Goal: Information Seeking & Learning: Learn about a topic

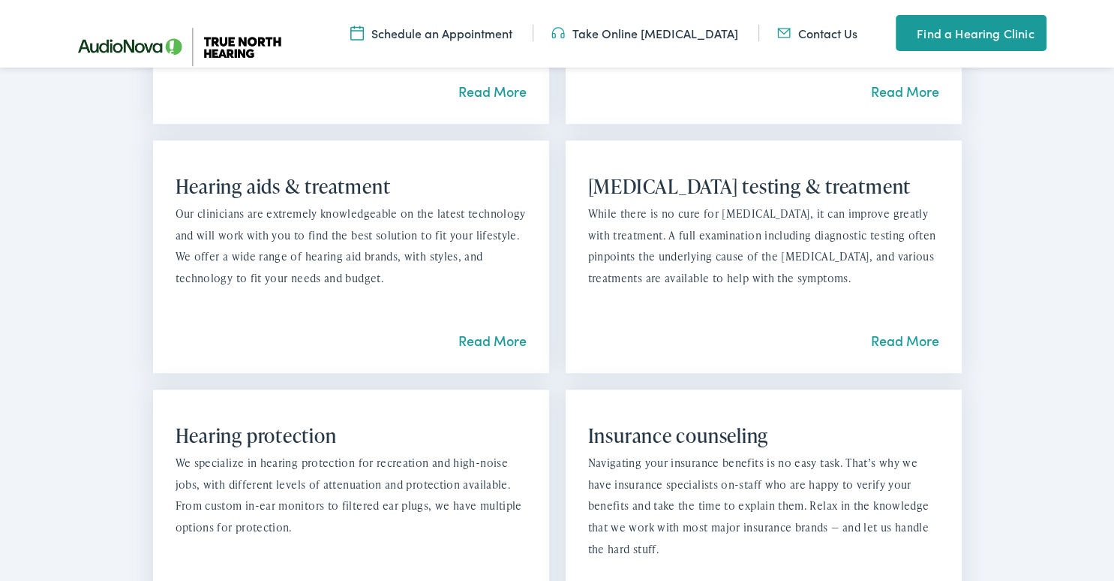
scroll to position [1425, 0]
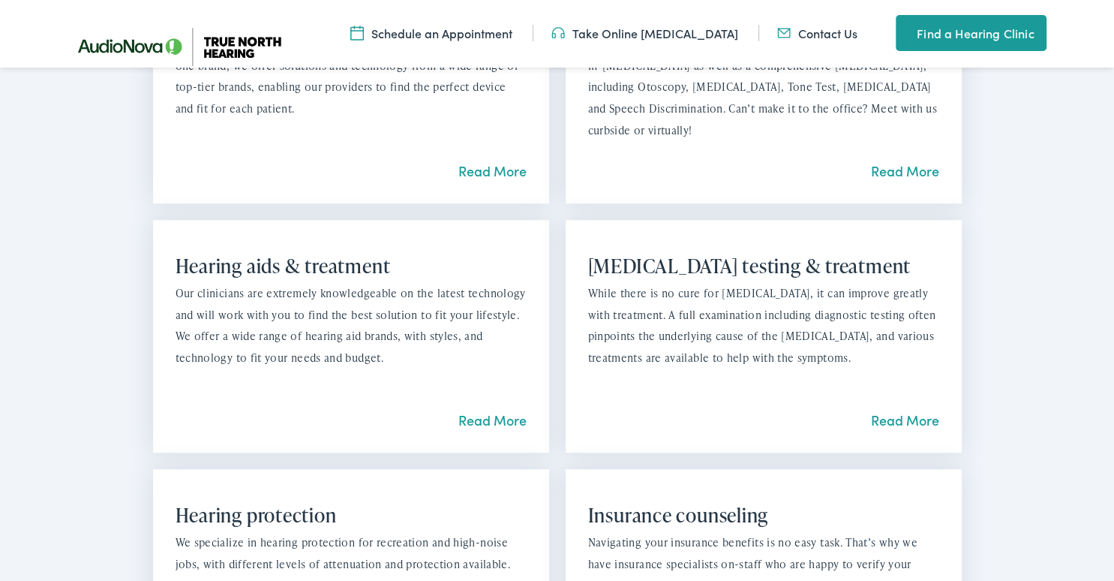
click at [496, 420] on link "Read More" at bounding box center [492, 419] width 68 height 19
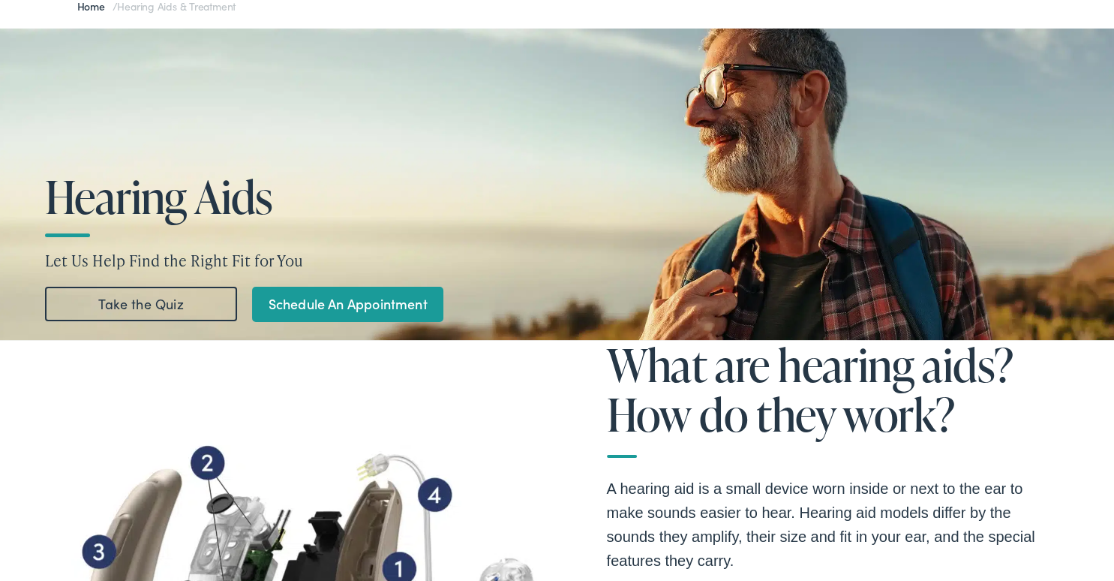
scroll to position [79, 0]
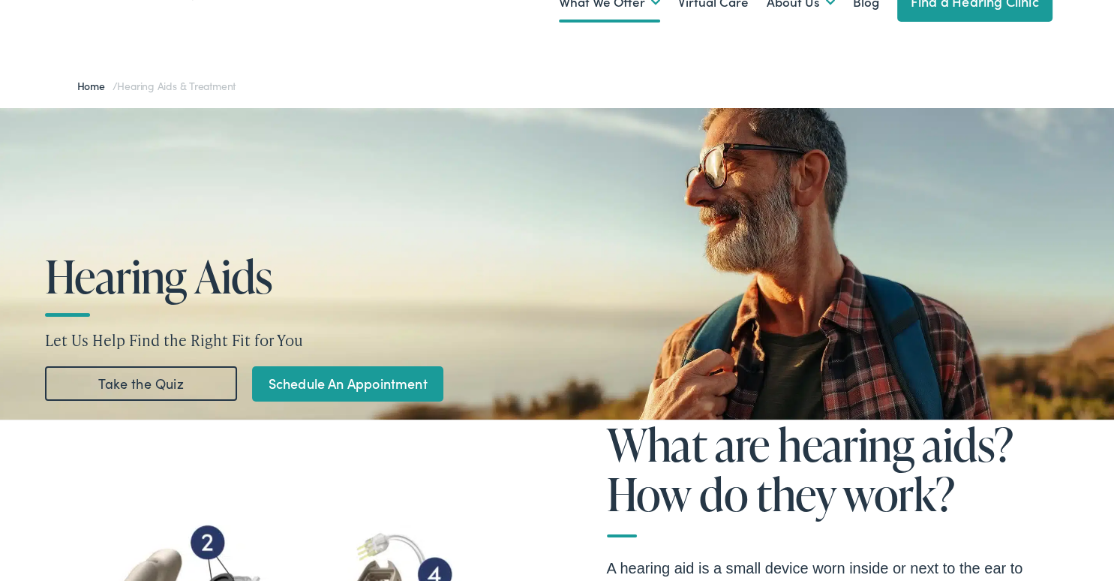
click at [130, 383] on link "Take the Quiz" at bounding box center [141, 383] width 192 height 35
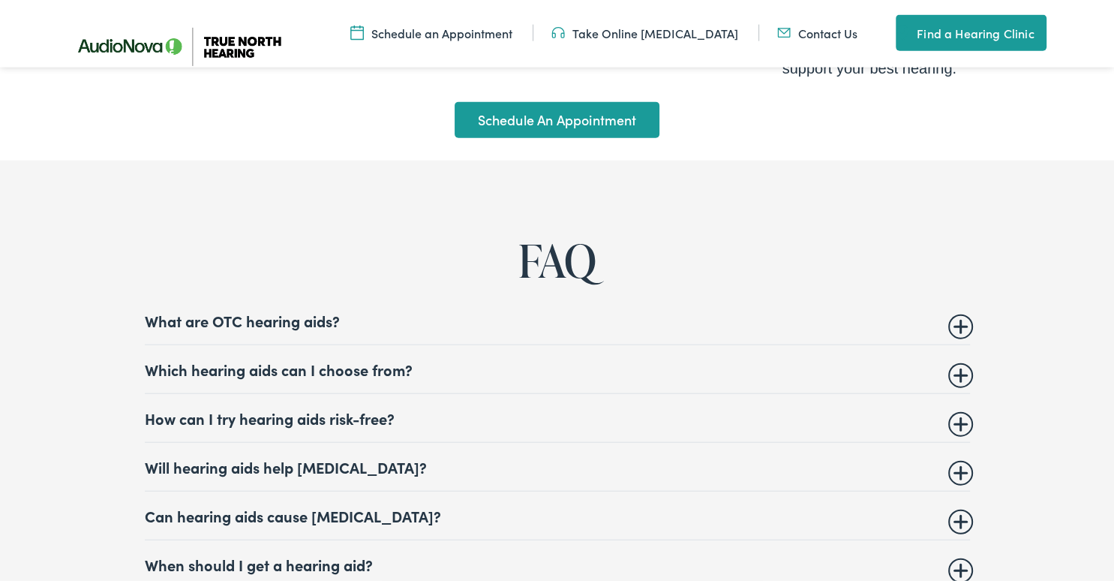
scroll to position [5556, 0]
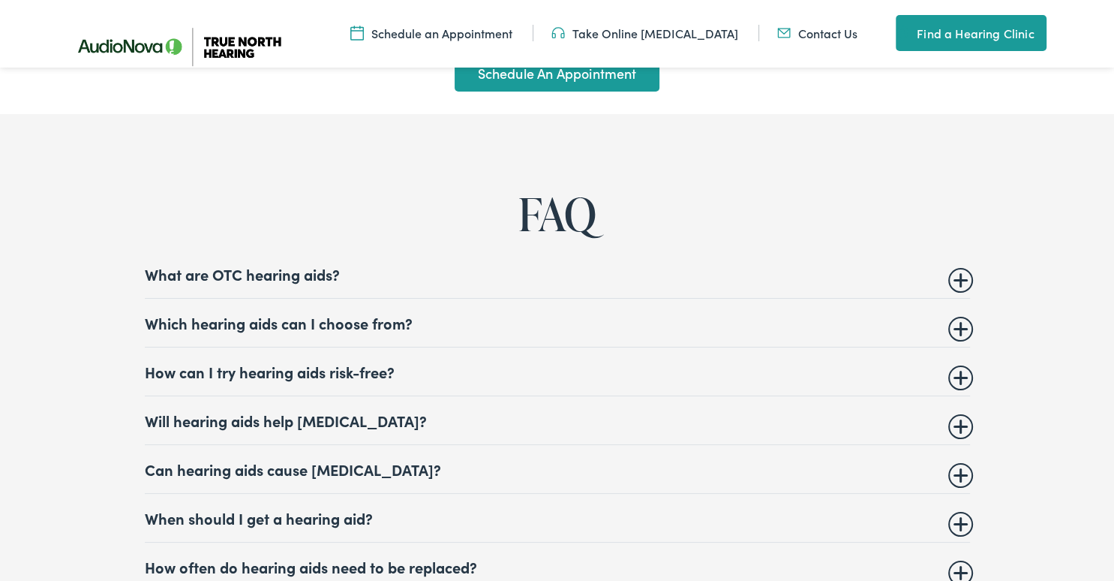
click at [956, 314] on summary "Which hearing aids can I choose from?" at bounding box center [557, 323] width 825 height 18
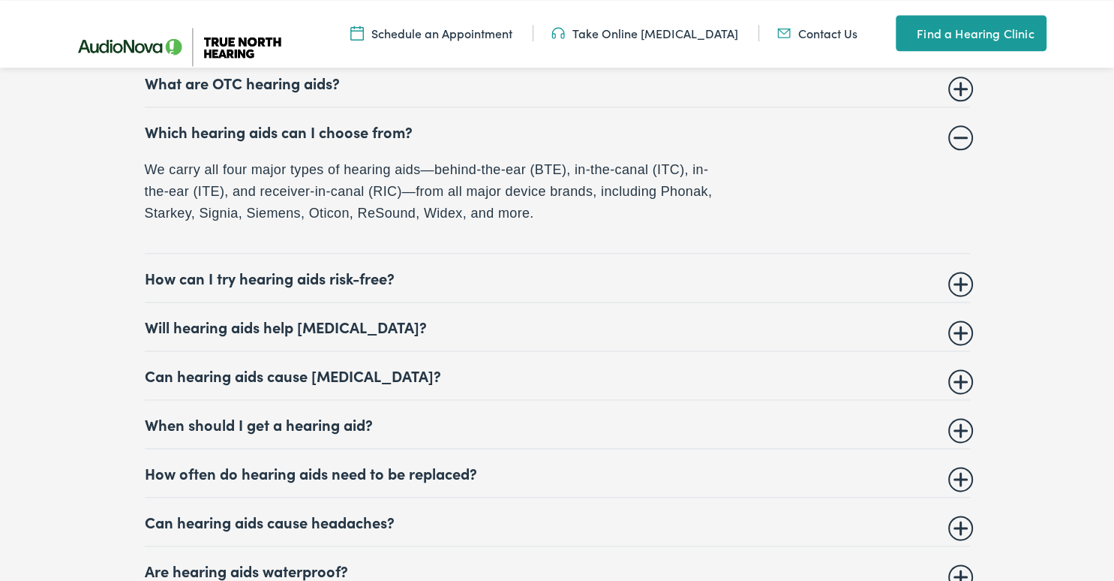
scroll to position [5794, 0]
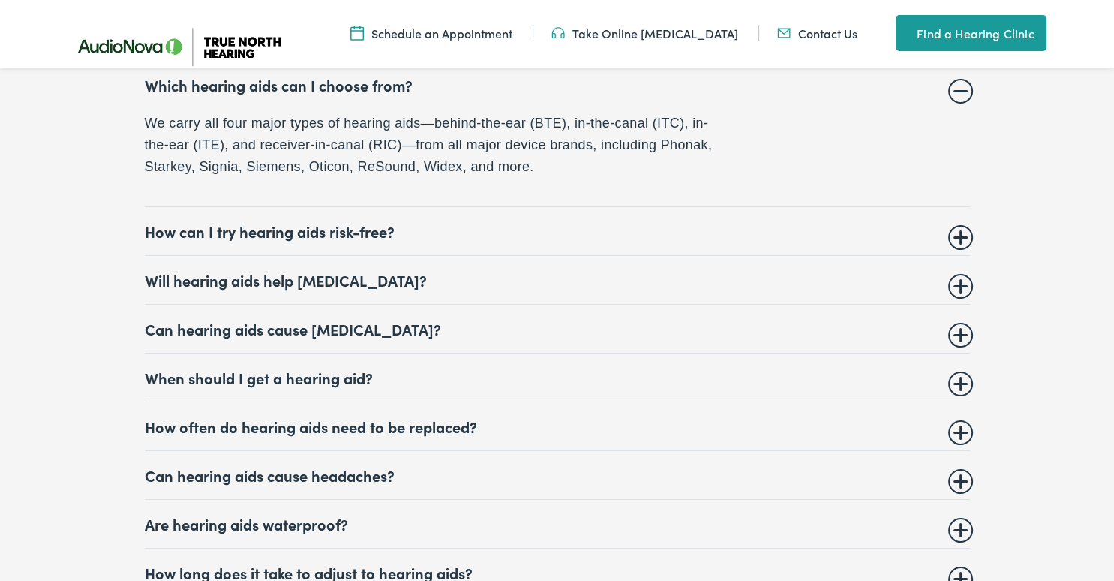
click at [957, 368] on summary "When should I get a hearing aid?" at bounding box center [557, 377] width 825 height 18
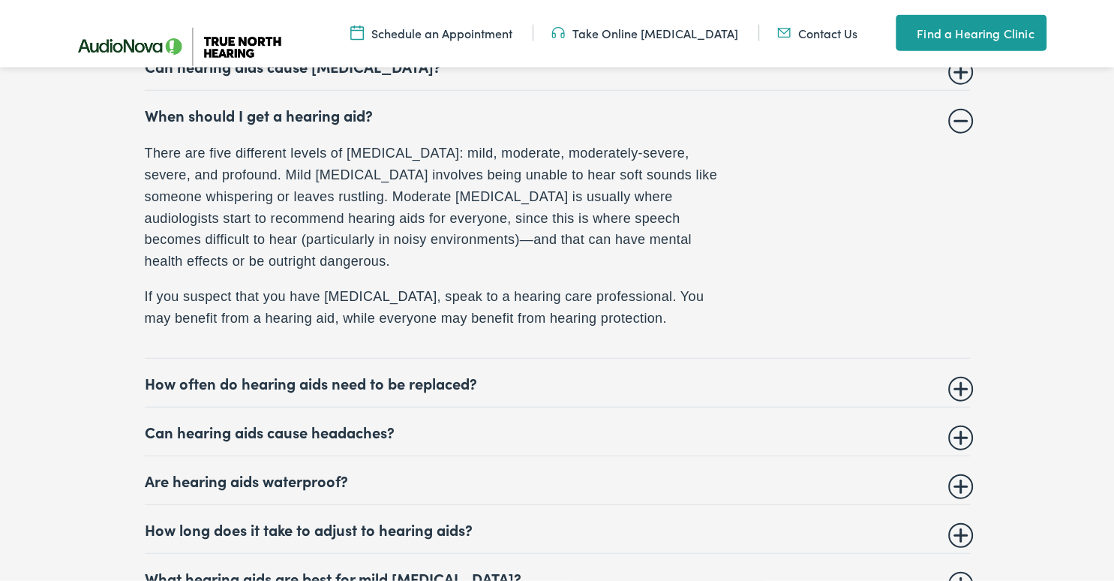
scroll to position [6032, 0]
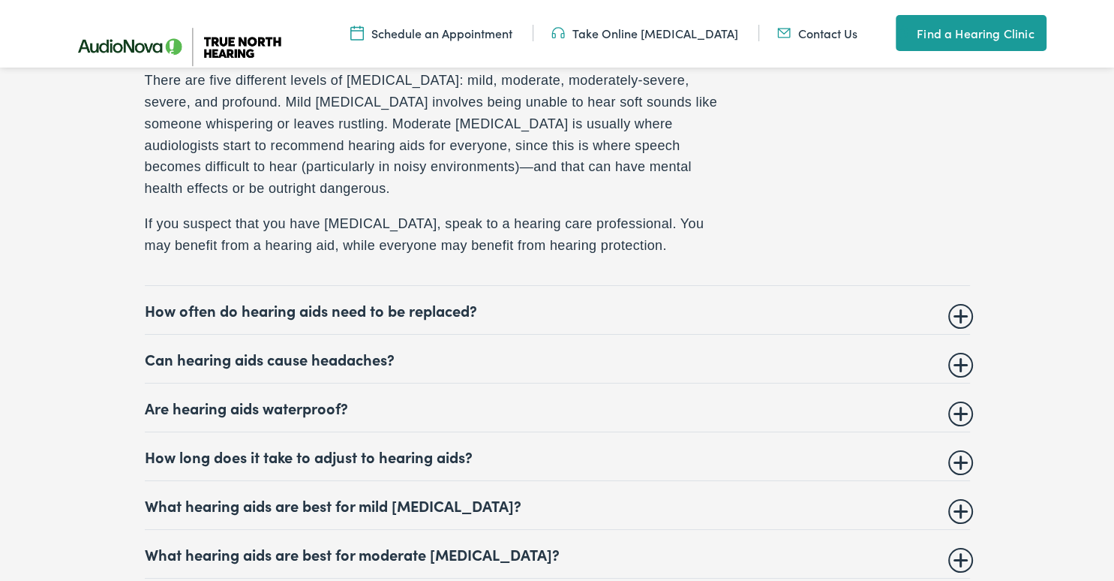
click at [965, 301] on summary "How often do hearing aids need to be replaced?" at bounding box center [557, 310] width 825 height 18
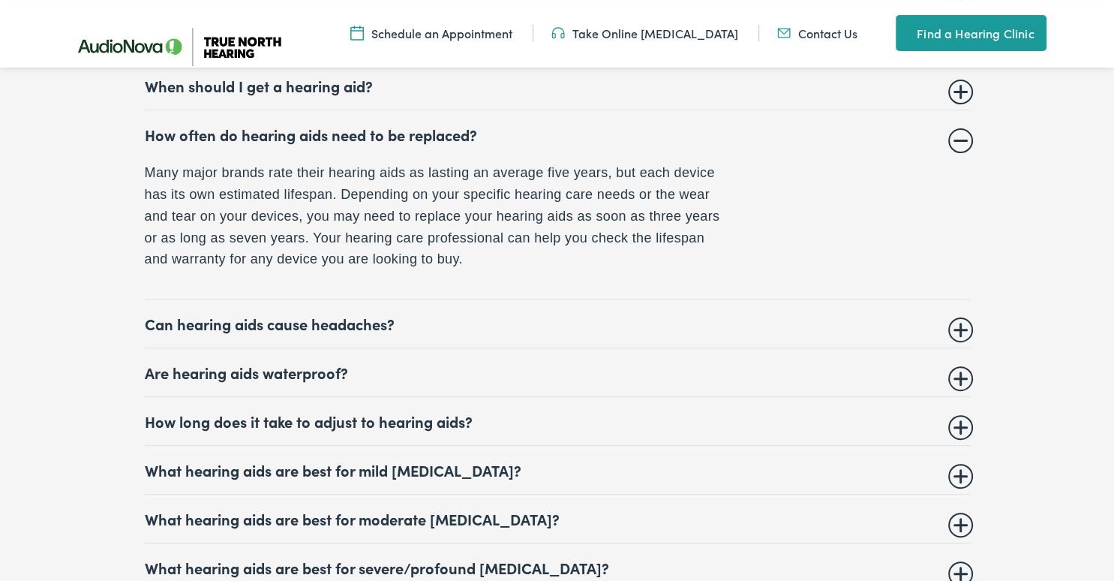
scroll to position [5952, 0]
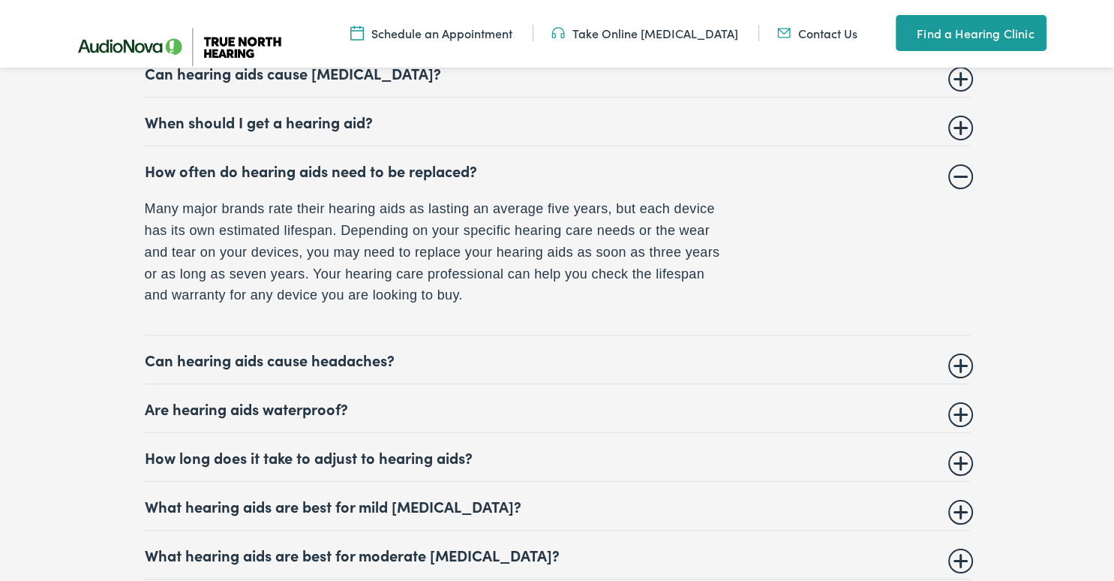
click at [959, 399] on summary "Are hearing aids waterproof?" at bounding box center [557, 408] width 825 height 18
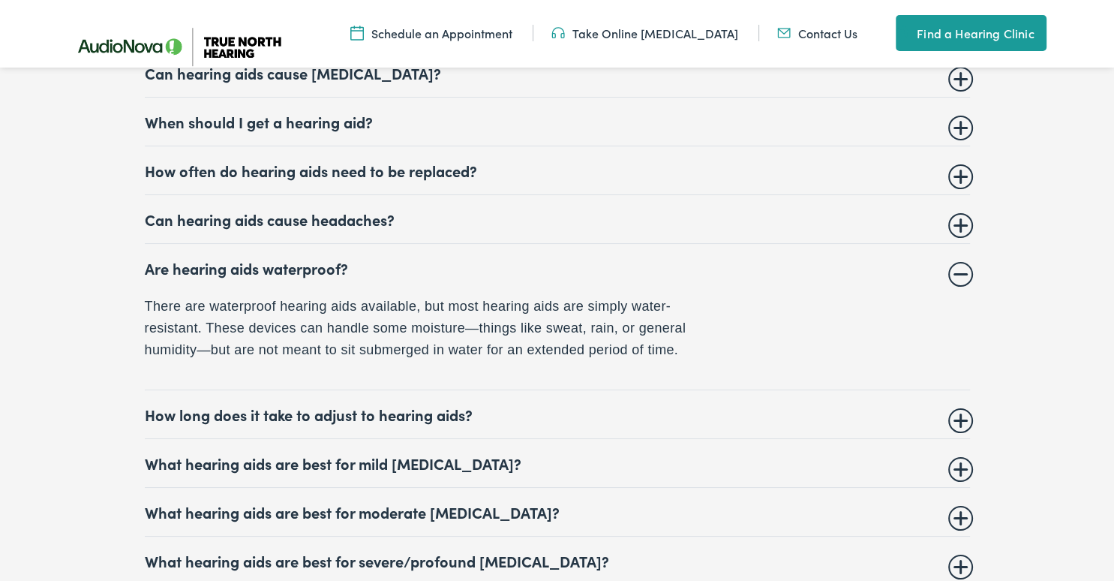
click at [962, 405] on summary "How long does it take to adjust to hearing aids?" at bounding box center [557, 414] width 825 height 18
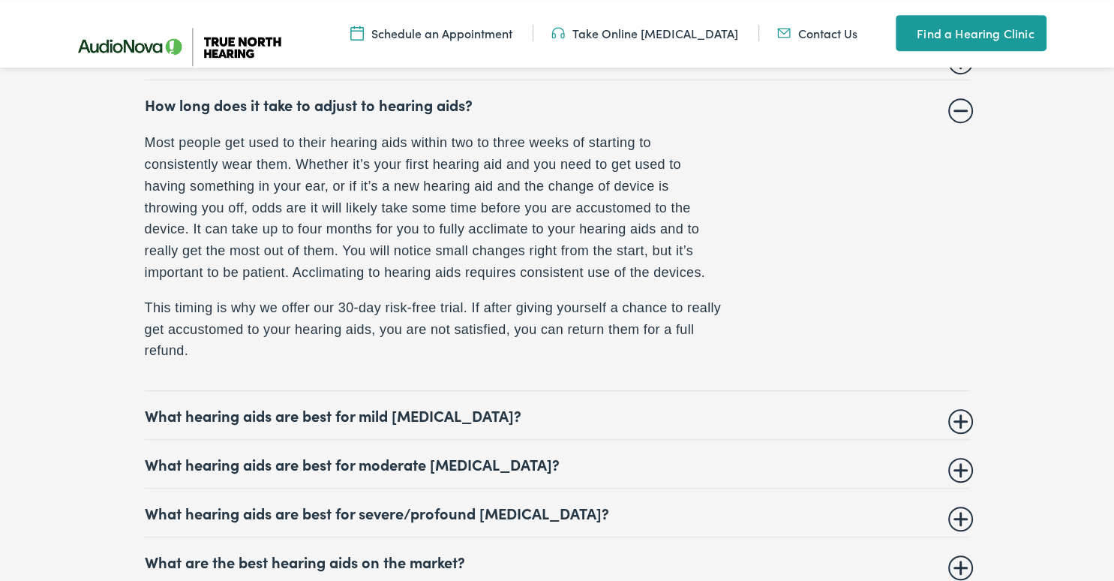
scroll to position [6190, 0]
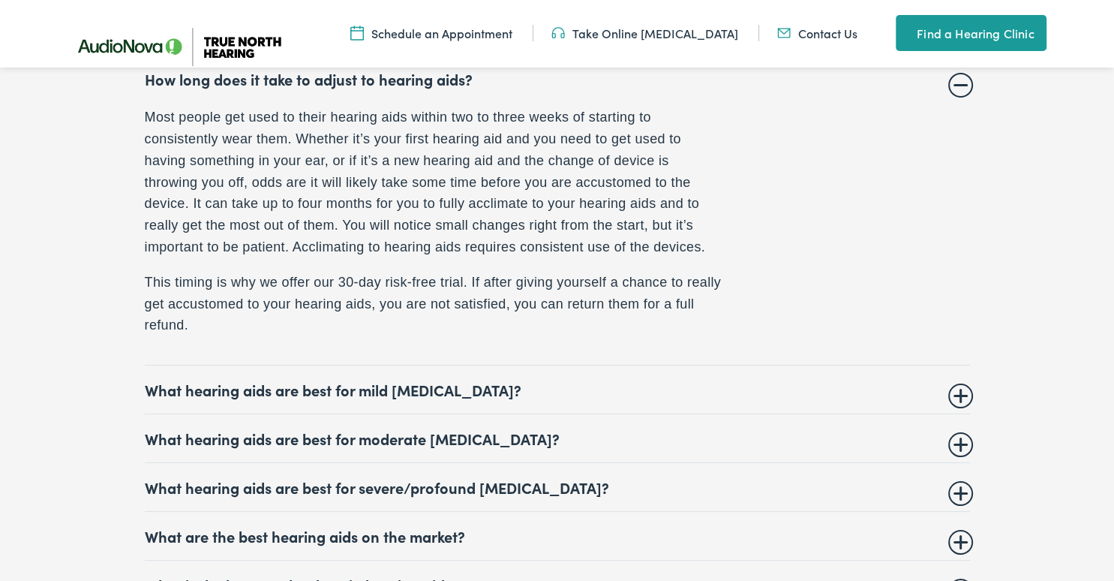
click at [962, 384] on summary "What hearing aids are best for mild hearing loss?" at bounding box center [557, 389] width 825 height 18
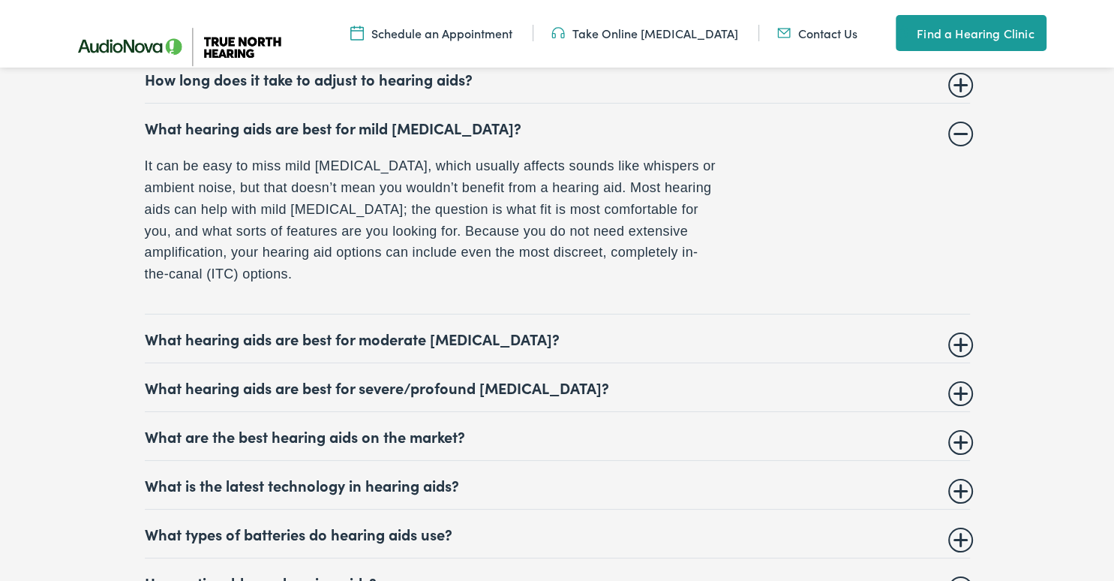
click at [963, 335] on summary "What hearing aids are best for moderate hearing loss?" at bounding box center [557, 338] width 825 height 18
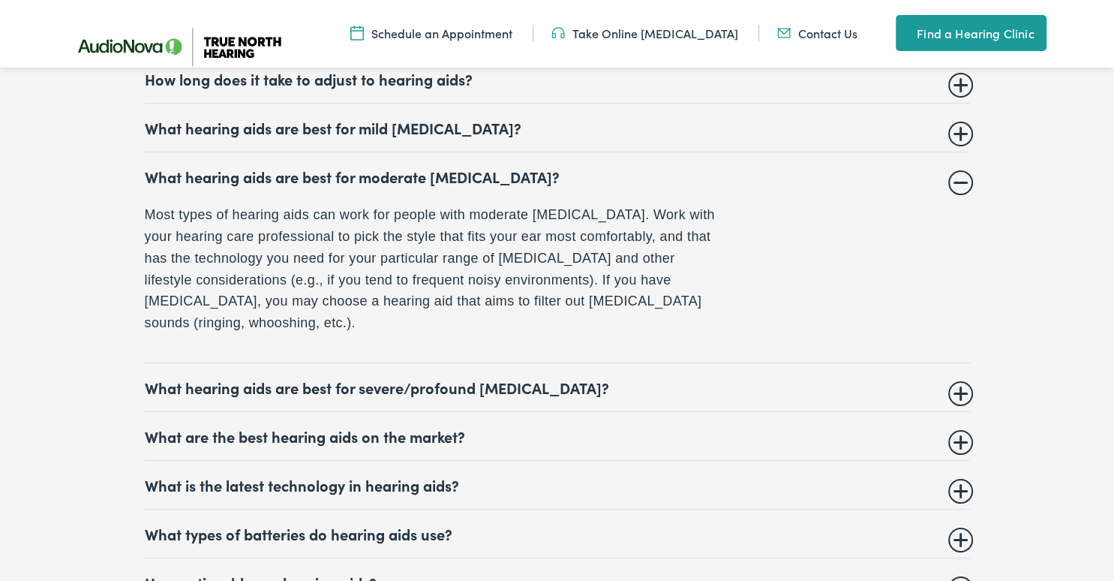
click at [964, 427] on summary "What are the best hearing aids on the market?" at bounding box center [557, 436] width 825 height 18
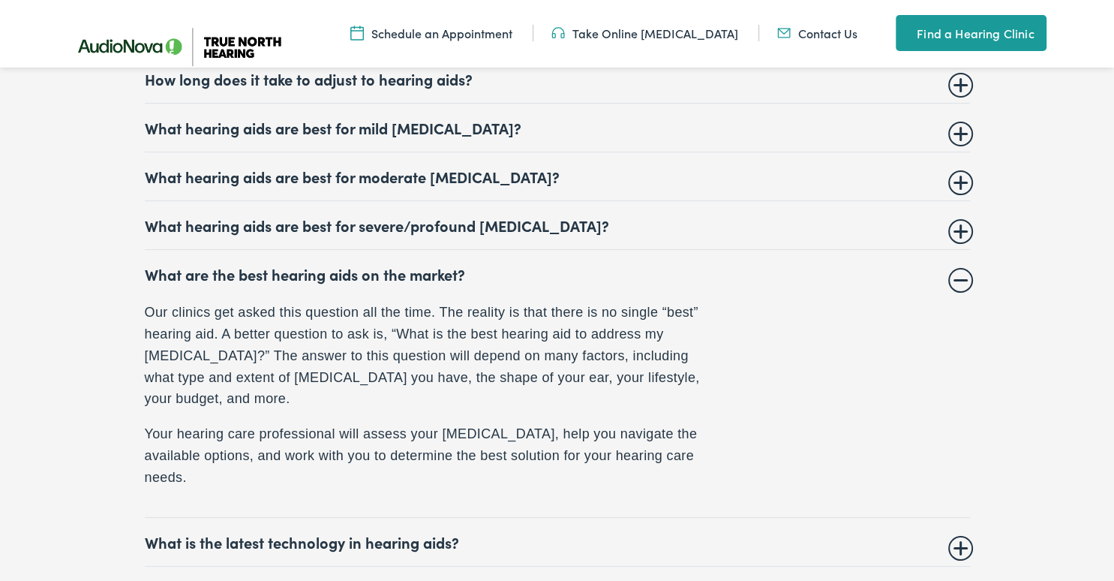
click at [962, 533] on summary "What is the latest technology in hearing aids?" at bounding box center [557, 542] width 825 height 18
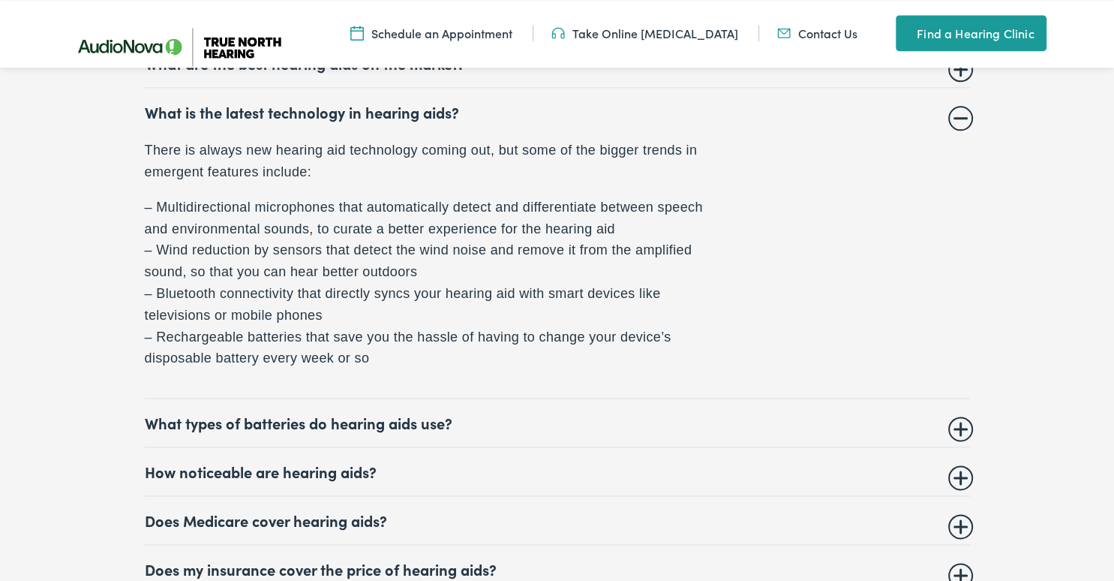
scroll to position [6428, 0]
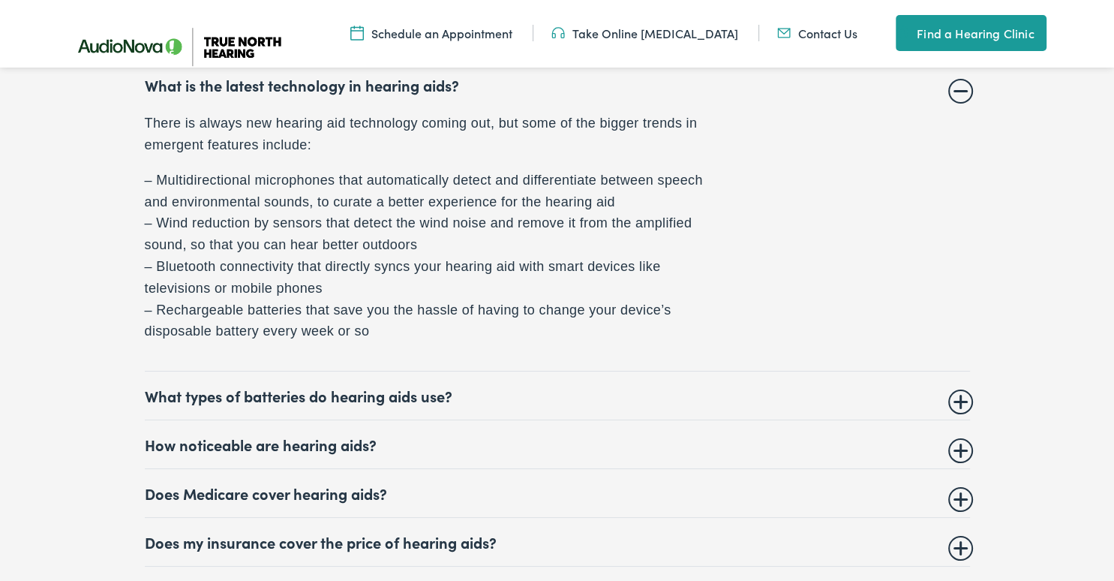
click at [957, 537] on summary "Does my insurance cover the price of hearing aids?" at bounding box center [557, 542] width 825 height 18
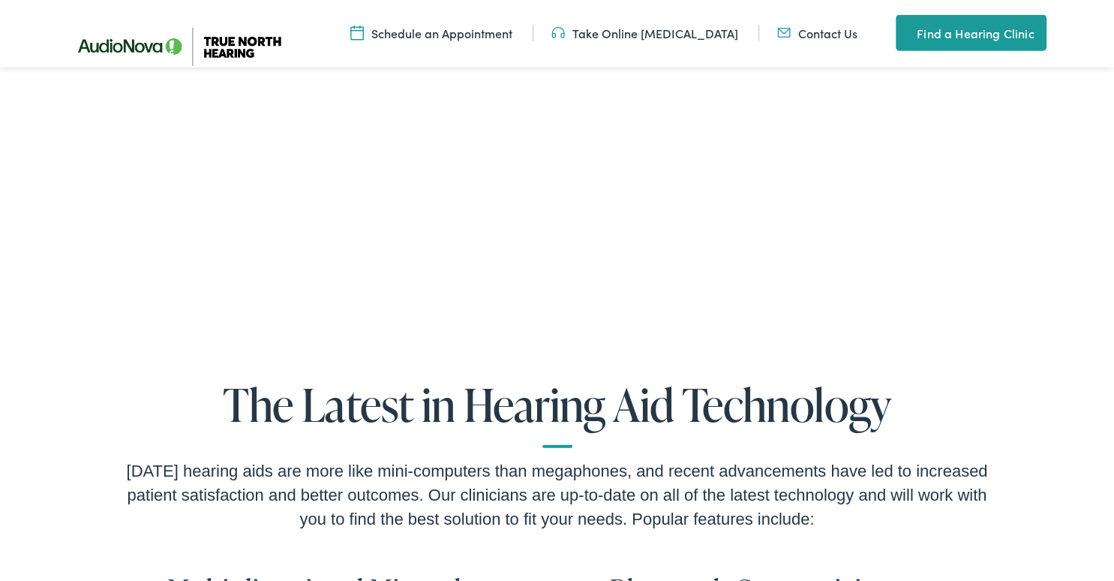
scroll to position [3058, 0]
